Goal: Transaction & Acquisition: Obtain resource

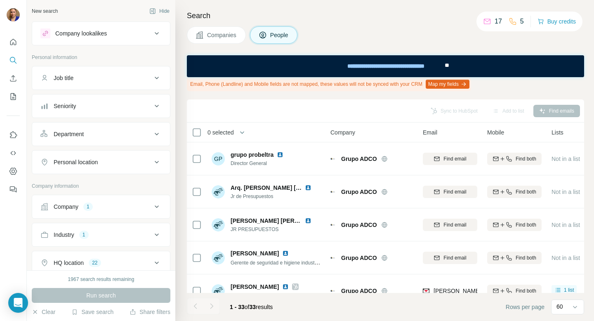
click at [157, 80] on icon at bounding box center [157, 78] width 10 height 10
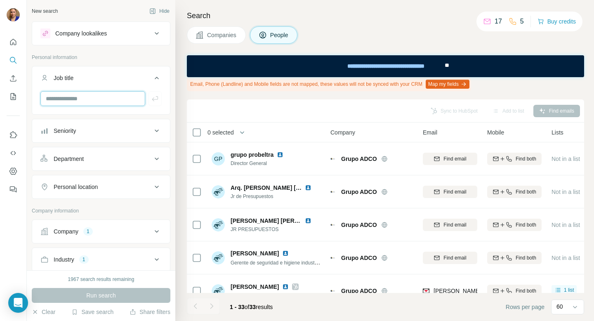
click at [128, 100] on input "text" at bounding box center [92, 98] width 105 height 15
type input "****"
drag, startPoint x: 78, startPoint y: 77, endPoint x: 54, endPoint y: 78, distance: 23.5
click at [54, 78] on div "Job title" at bounding box center [95, 78] width 111 height 8
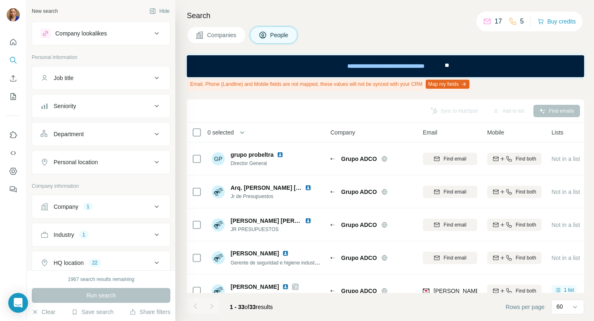
drag, startPoint x: 82, startPoint y: 78, endPoint x: 52, endPoint y: 78, distance: 30.1
click at [52, 78] on div "Job title" at bounding box center [95, 78] width 111 height 8
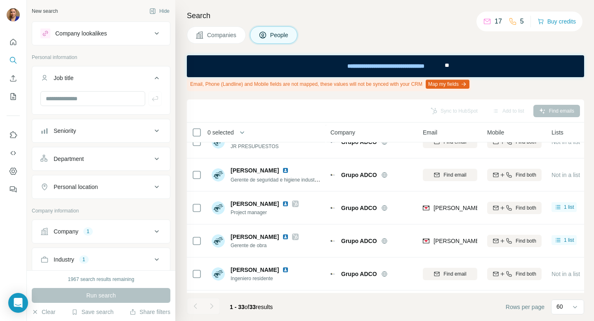
scroll to position [97, 0]
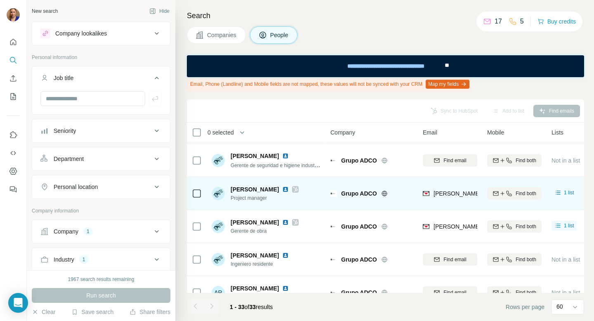
click at [296, 190] on icon at bounding box center [295, 189] width 5 height 7
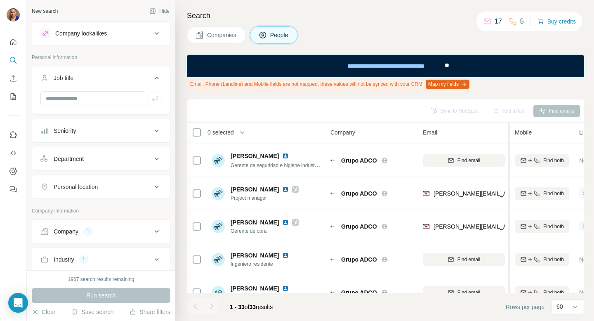
drag, startPoint x: 480, startPoint y: 193, endPoint x: 509, endPoint y: 194, distance: 29.7
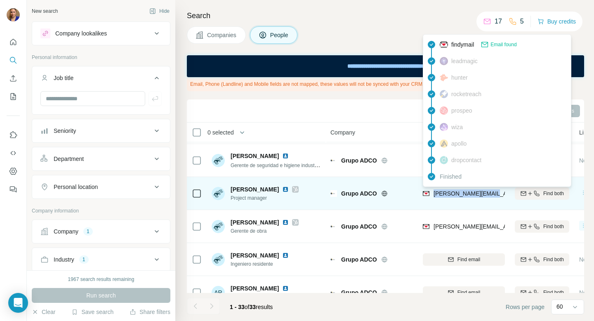
drag, startPoint x: 497, startPoint y: 193, endPoint x: 432, endPoint y: 196, distance: 64.4
click at [432, 196] on div "[PERSON_NAME][EMAIL_ADDRESS][DOMAIN_NAME]" at bounding box center [463, 193] width 82 height 23
copy span "[PERSON_NAME][EMAIL_ADDRESS][DOMAIN_NAME]"
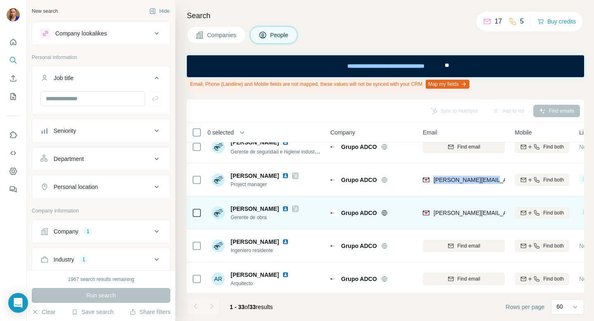
scroll to position [117, 0]
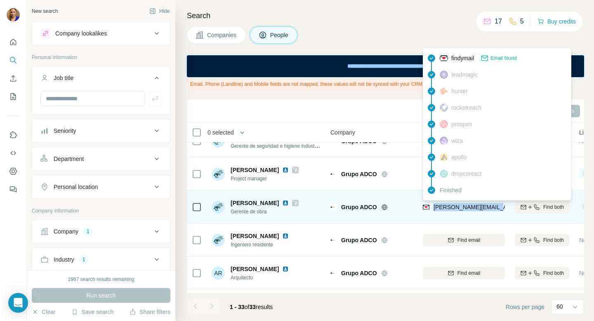
drag, startPoint x: 501, startPoint y: 206, endPoint x: 434, endPoint y: 210, distance: 66.5
click at [434, 210] on div "[PERSON_NAME][EMAIL_ADDRESS][DOMAIN_NAME]" at bounding box center [463, 206] width 82 height 23
copy span "[PERSON_NAME][EMAIL_ADDRESS][DOMAIN_NAME]"
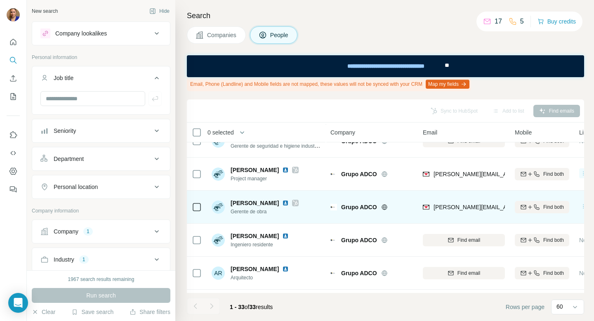
click at [293, 202] on icon at bounding box center [295, 202] width 5 height 5
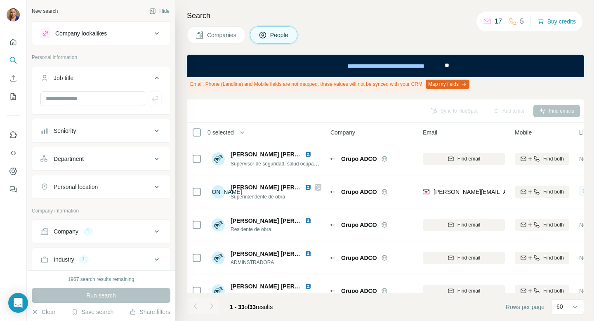
scroll to position [694, 0]
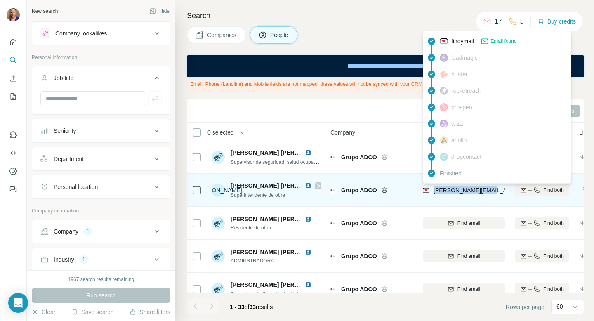
drag, startPoint x: 492, startPoint y: 190, endPoint x: 433, endPoint y: 193, distance: 59.0
click at [433, 193] on div "[PERSON_NAME][EMAIL_ADDRESS][DOMAIN_NAME]" at bounding box center [463, 189] width 82 height 23
copy span "[PERSON_NAME][EMAIL_ADDRESS][DOMAIN_NAME]"
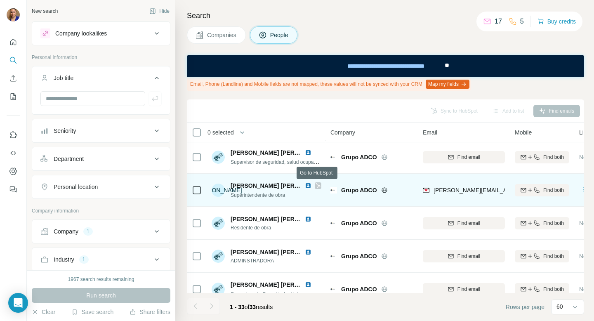
click at [317, 185] on icon at bounding box center [317, 185] width 5 height 7
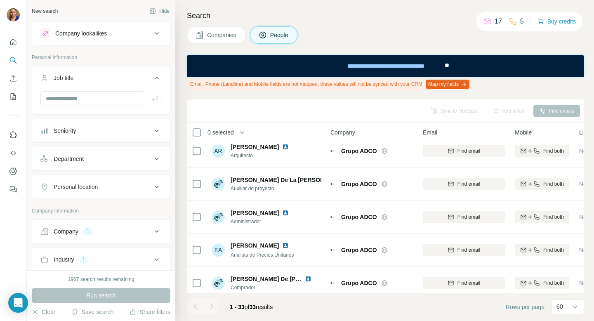
scroll to position [235, 0]
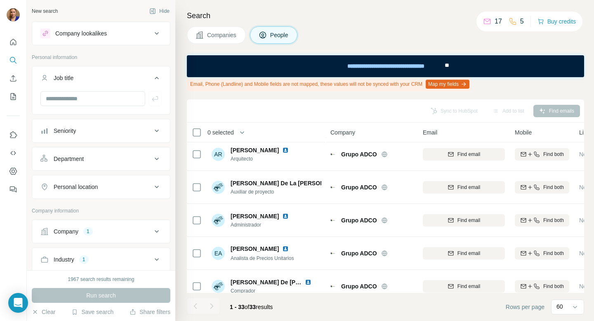
click at [105, 162] on div "Department" at bounding box center [95, 159] width 111 height 8
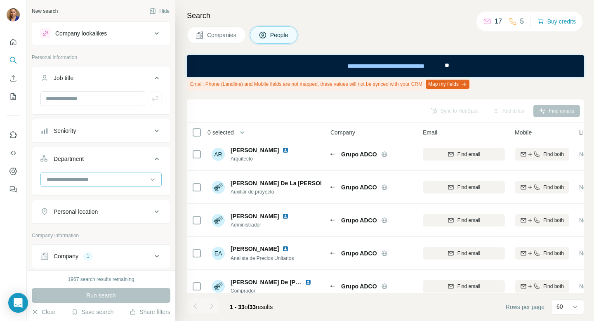
click at [93, 179] on input at bounding box center [97, 179] width 102 height 9
type input "*"
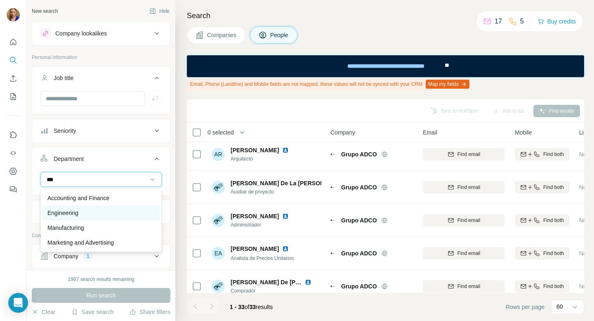
type input "***"
click at [72, 213] on p "Engineering" at bounding box center [62, 213] width 31 height 8
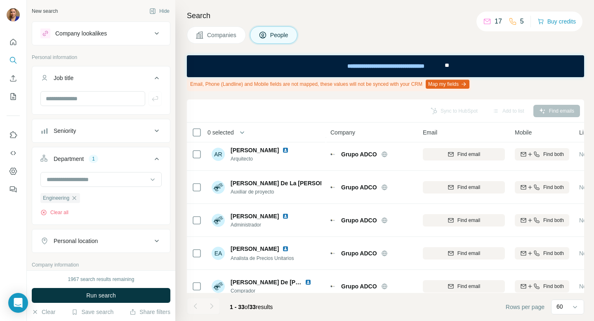
click at [126, 132] on div "Seniority" at bounding box center [95, 131] width 111 height 8
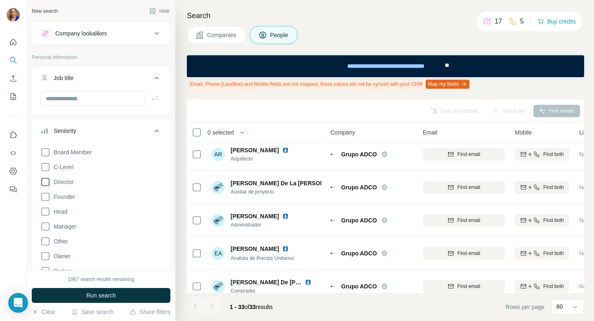
click at [46, 183] on icon at bounding box center [45, 182] width 10 height 10
click at [46, 195] on icon at bounding box center [45, 197] width 10 height 10
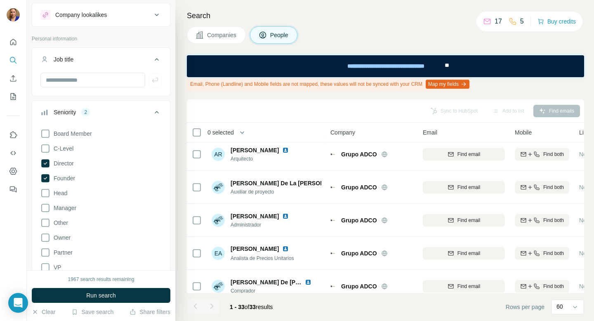
scroll to position [21, 0]
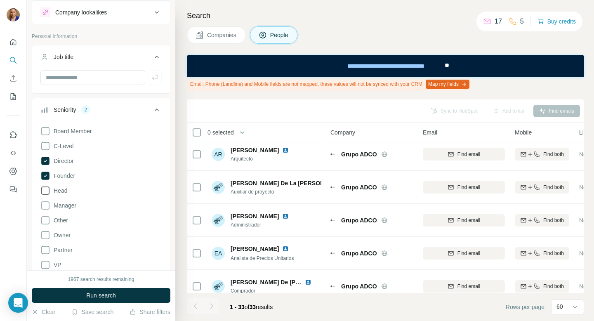
click at [44, 192] on icon at bounding box center [45, 190] width 10 height 10
click at [44, 204] on icon at bounding box center [45, 205] width 10 height 10
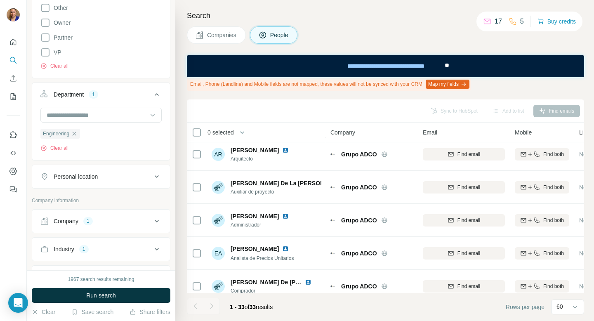
scroll to position [230, 0]
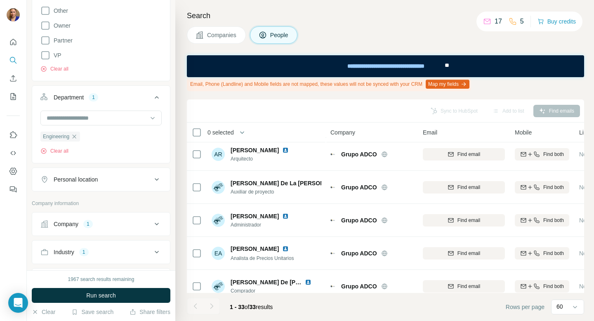
click at [95, 183] on div "Personal location" at bounding box center [76, 179] width 44 height 8
click at [82, 199] on input "text" at bounding box center [100, 199] width 121 height 15
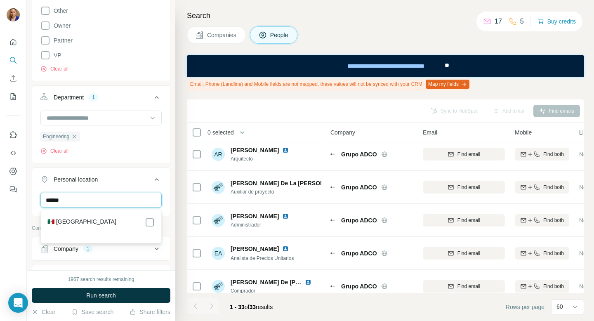
type input "******"
click at [67, 220] on label "🇲🇽 [GEOGRAPHIC_DATA]" at bounding box center [81, 222] width 69 height 10
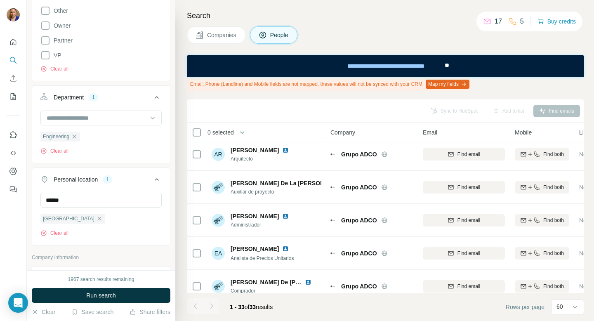
click at [171, 200] on div "New search Hide Company lookalikes Personal information Job title Seniority 4 B…" at bounding box center [101, 135] width 148 height 270
click at [131, 202] on input "text" at bounding box center [100, 199] width 121 height 15
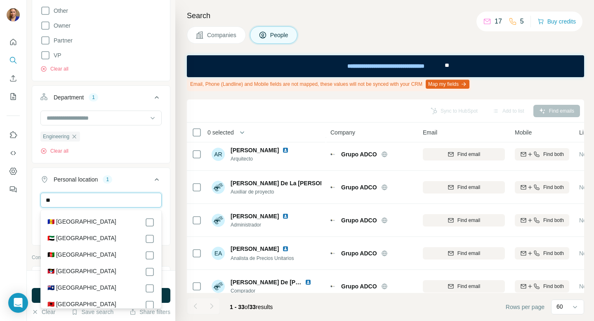
type input "*"
click at [174, 207] on div "New search Hide Company lookalikes Personal information Job title Seniority 4 B…" at bounding box center [101, 135] width 148 height 270
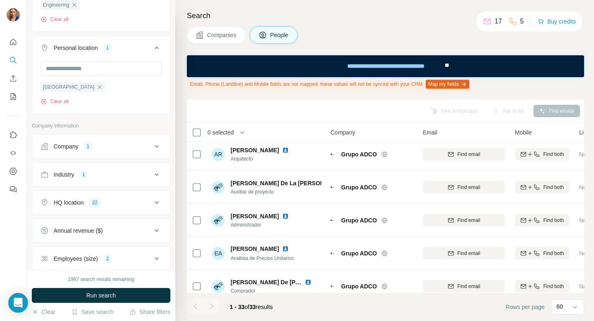
scroll to position [380, 0]
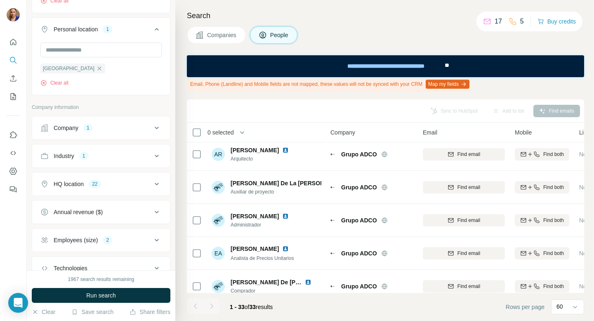
click at [155, 125] on icon at bounding box center [157, 128] width 10 height 10
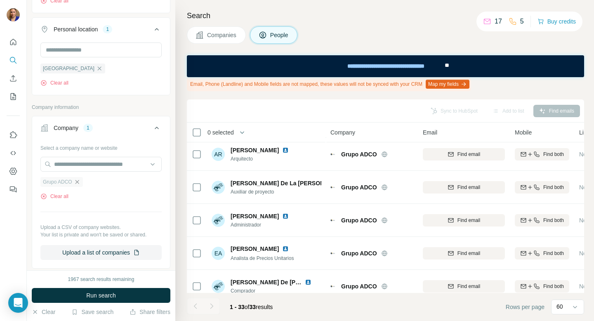
click at [79, 182] on icon "button" at bounding box center [77, 181] width 7 height 7
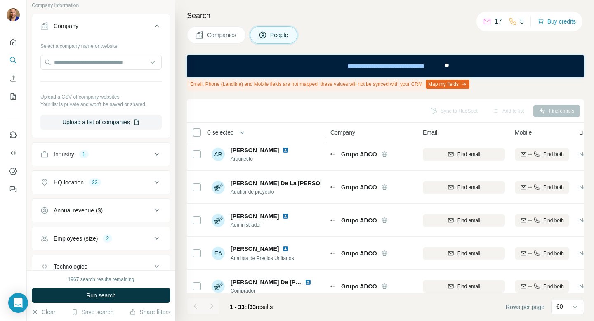
scroll to position [483, 0]
click at [123, 154] on div "Industry 1" at bounding box center [95, 153] width 111 height 8
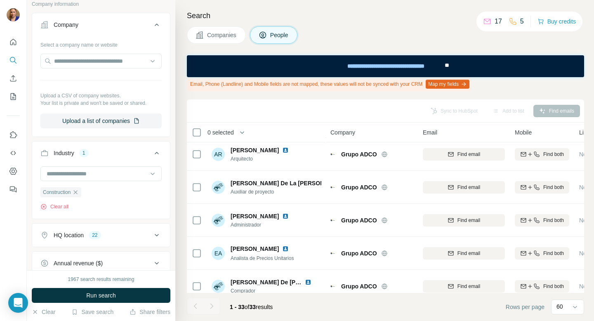
click at [175, 176] on div "Search Companies People Email, Phone (Landline) and Mobile fields are not mappe…" at bounding box center [384, 160] width 418 height 321
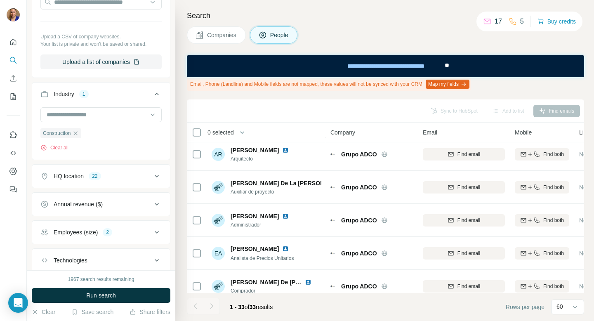
scroll to position [545, 0]
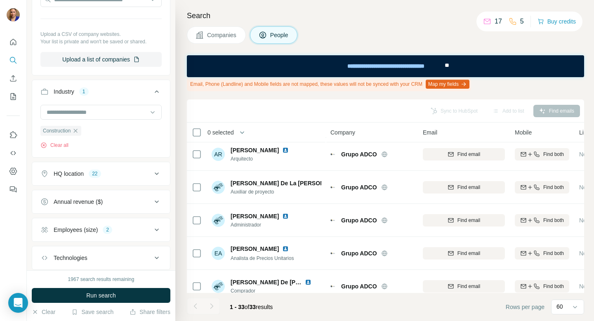
click at [144, 174] on div "HQ location 22" at bounding box center [95, 173] width 111 height 8
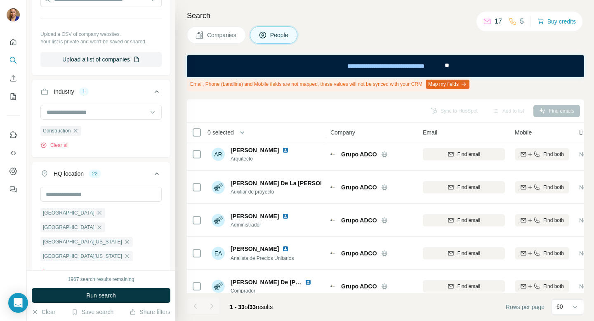
click at [179, 174] on div "Search Companies People Email, Phone (Landline) and Mobile fields are not mappe…" at bounding box center [384, 160] width 418 height 321
click at [158, 173] on icon at bounding box center [157, 174] width 10 height 10
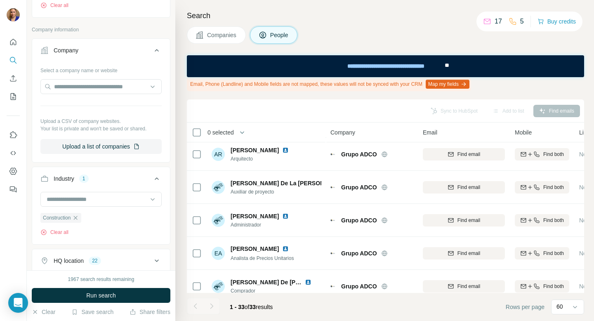
scroll to position [456, 0]
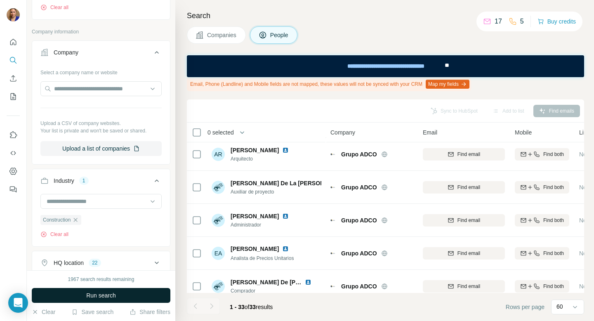
click at [89, 295] on span "Run search" at bounding box center [101, 295] width 30 height 8
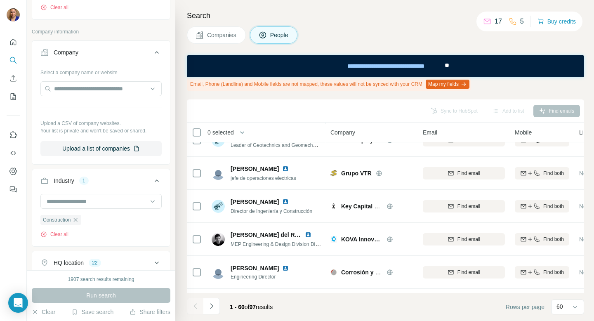
scroll to position [448, 0]
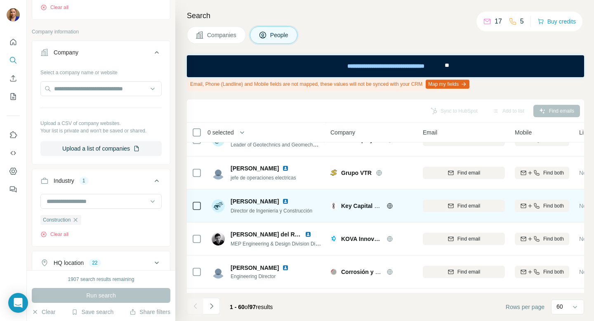
click at [289, 202] on img at bounding box center [285, 201] width 7 height 7
click at [463, 206] on span "Find email" at bounding box center [468, 205] width 23 height 7
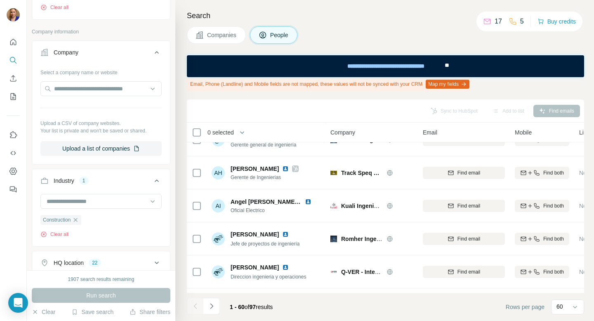
scroll to position [950, 0]
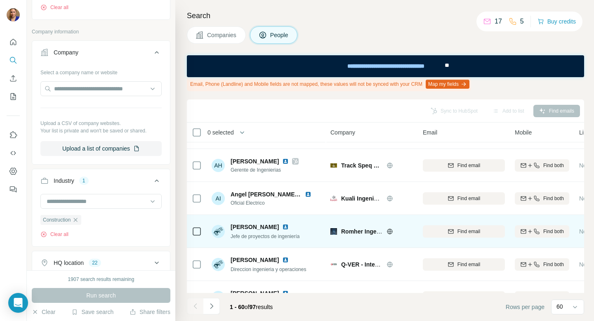
click at [284, 226] on img at bounding box center [285, 226] width 7 height 7
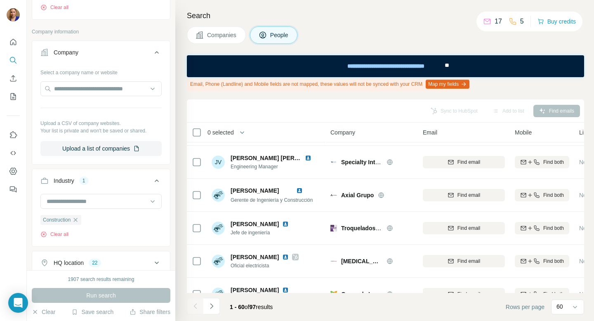
scroll to position [1714, 0]
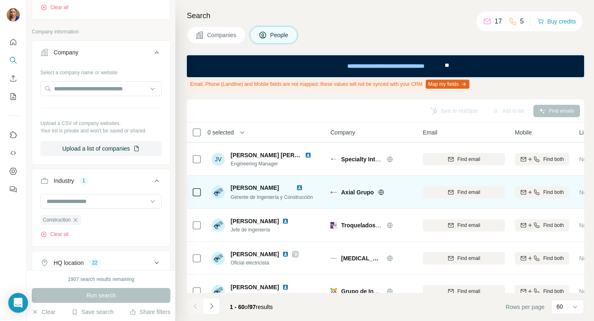
click at [303, 188] on img at bounding box center [299, 187] width 7 height 7
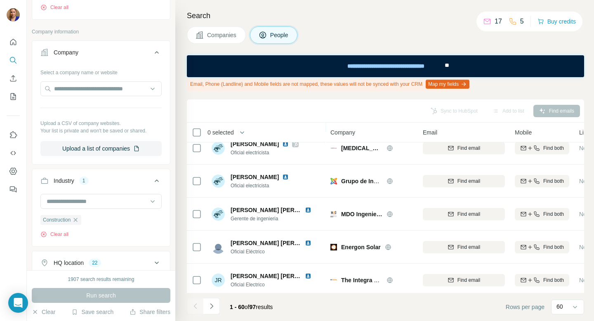
scroll to position [1825, 0]
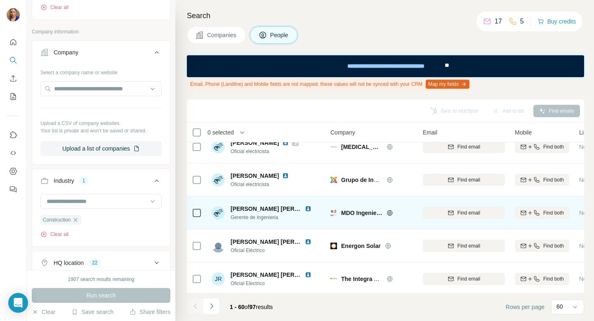
click at [307, 208] on img at bounding box center [308, 208] width 7 height 7
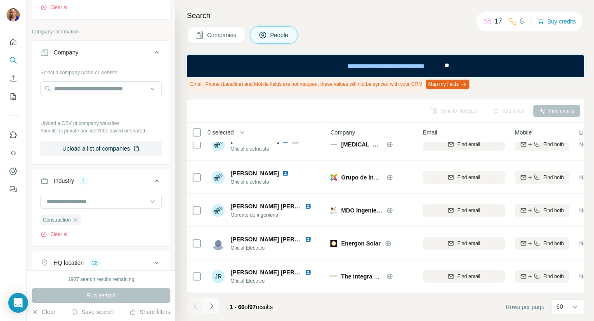
click at [211, 307] on icon "Navigate to next page" at bounding box center [211, 306] width 8 height 8
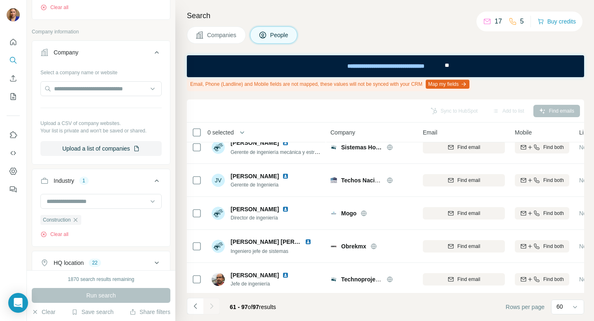
scroll to position [14, 0]
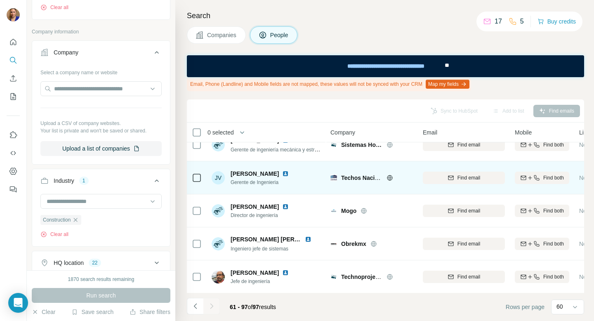
click at [282, 173] on img at bounding box center [285, 173] width 7 height 7
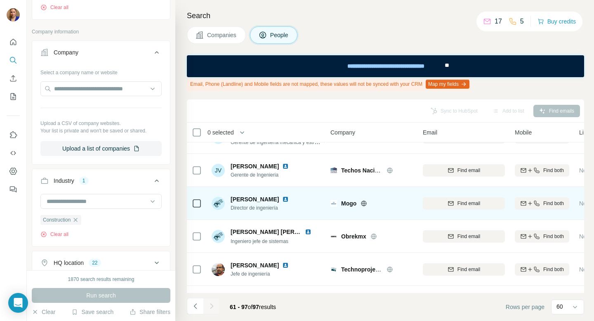
click at [289, 197] on img at bounding box center [285, 199] width 7 height 7
click at [472, 203] on span "Find email" at bounding box center [468, 202] width 23 height 7
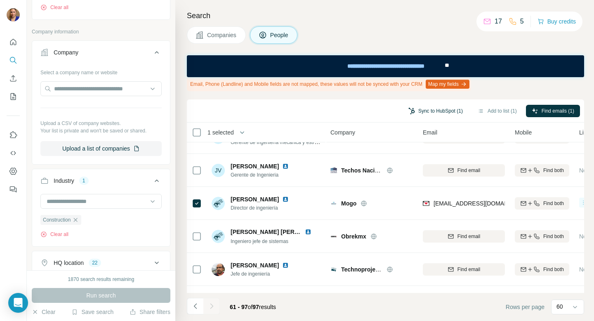
click at [434, 110] on button "Sync to HubSpot (1)" at bounding box center [435, 111] width 66 height 12
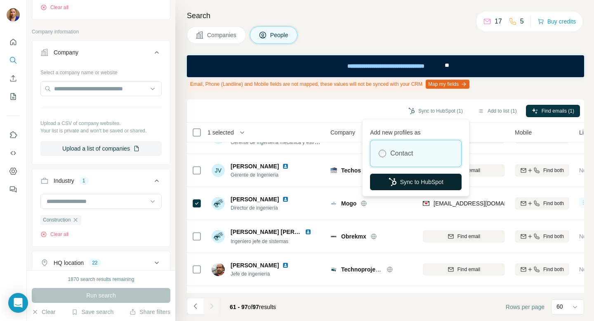
click at [422, 182] on button "Sync to HubSpot" at bounding box center [416, 182] width 92 height 16
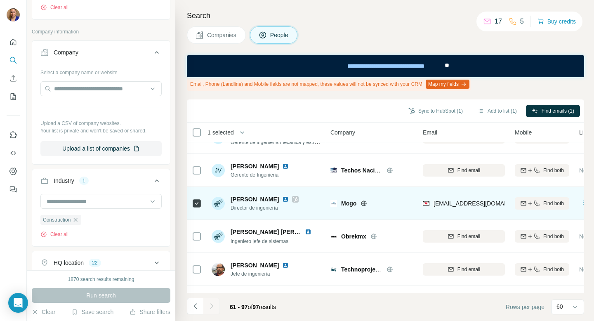
click at [298, 199] on icon at bounding box center [295, 199] width 5 height 5
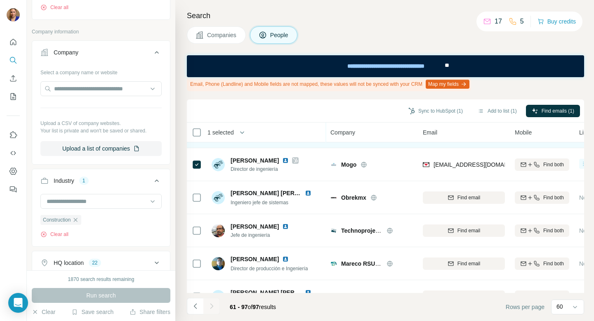
scroll to position [64, 0]
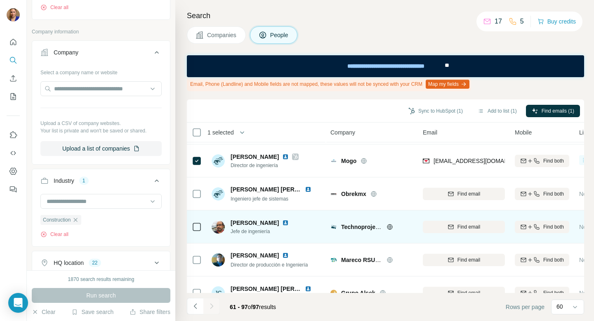
click at [289, 219] on img at bounding box center [285, 222] width 7 height 7
click at [481, 226] on div "Find email" at bounding box center [463, 226] width 82 height 7
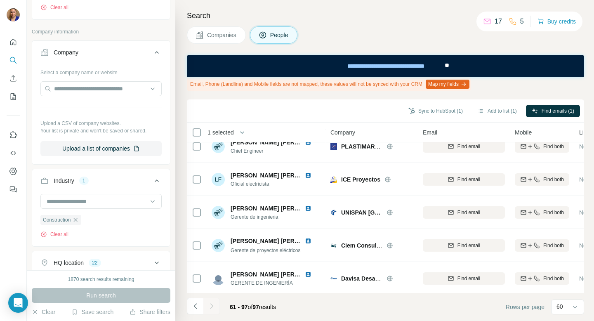
scroll to position [279, 0]
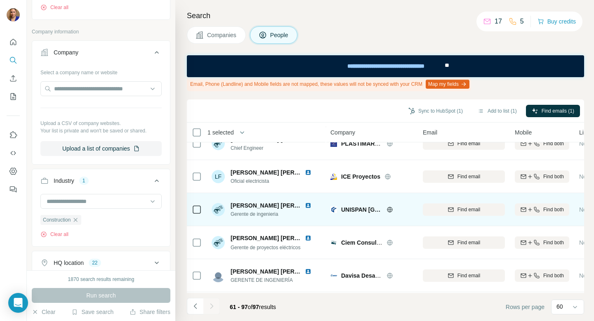
click at [305, 204] on img at bounding box center [308, 205] width 7 height 7
click at [469, 209] on span "Find email" at bounding box center [468, 209] width 23 height 7
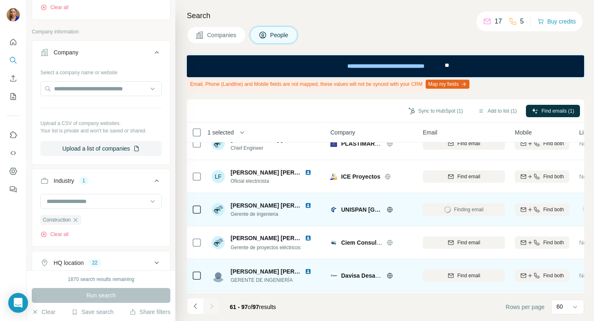
click at [310, 270] on img at bounding box center [308, 271] width 7 height 7
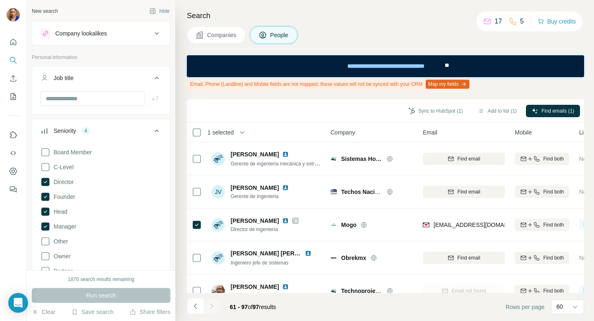
scroll to position [279, 0]
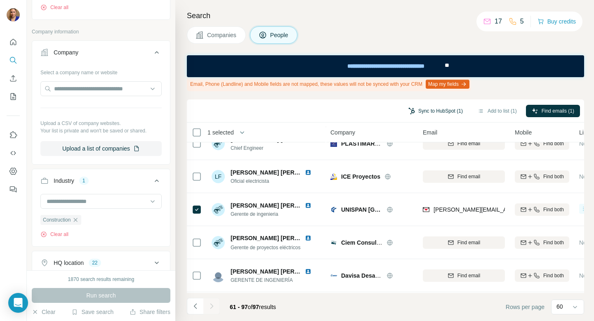
click at [424, 108] on button "Sync to HubSpot (1)" at bounding box center [435, 111] width 66 height 12
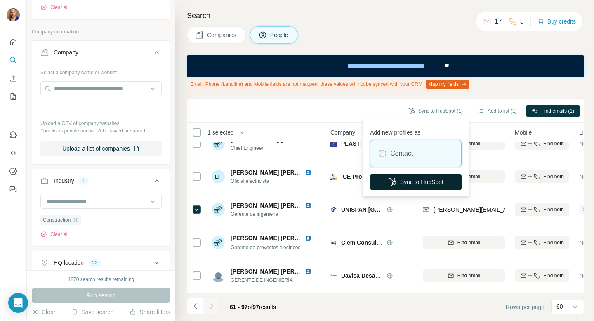
click at [403, 181] on button "Sync to HubSpot" at bounding box center [416, 182] width 92 height 16
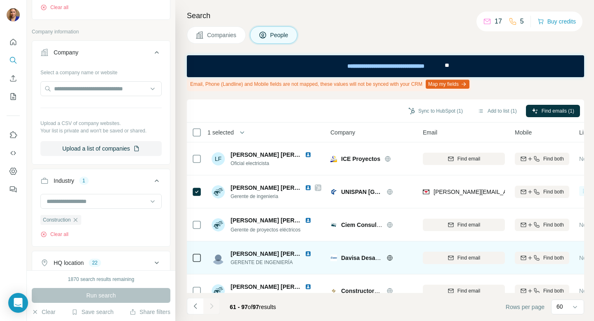
scroll to position [284, 0]
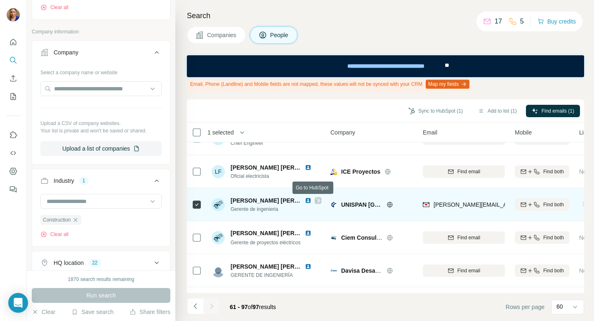
click at [315, 201] on icon at bounding box center [317, 200] width 5 height 7
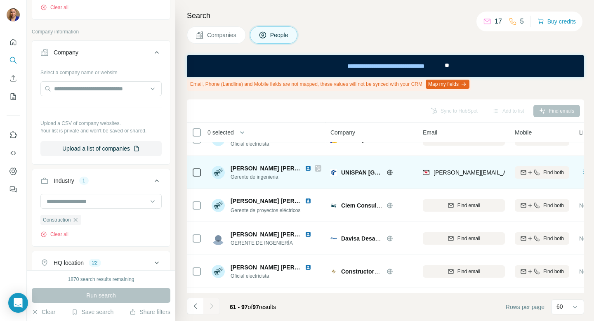
scroll to position [319, 0]
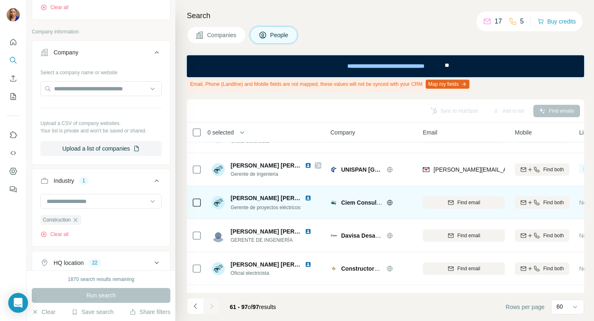
click at [308, 197] on img at bounding box center [308, 198] width 7 height 7
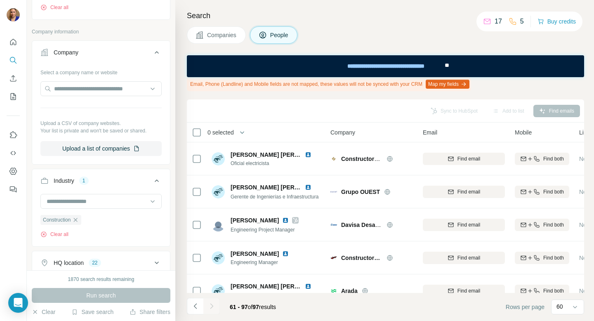
scroll to position [434, 0]
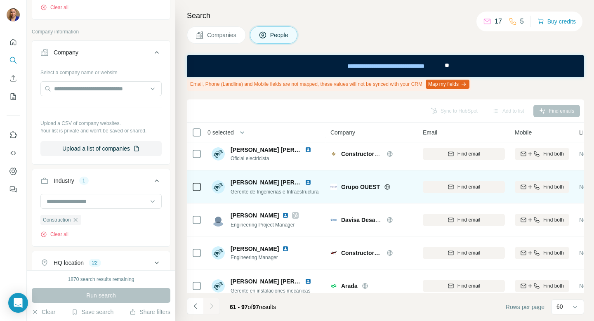
click at [310, 182] on img at bounding box center [308, 182] width 7 height 7
